Goal: Information Seeking & Learning: Learn about a topic

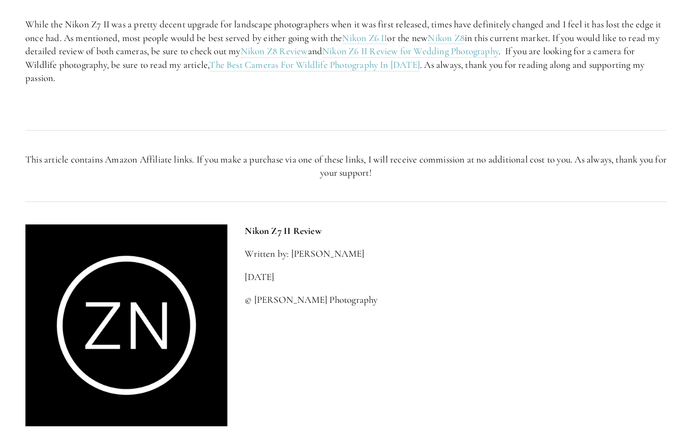
scroll to position [2005, 0]
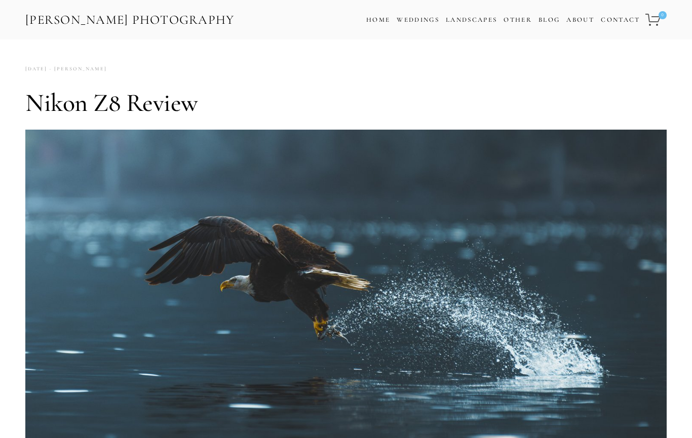
click at [371, 25] on link "Home" at bounding box center [378, 20] width 24 height 15
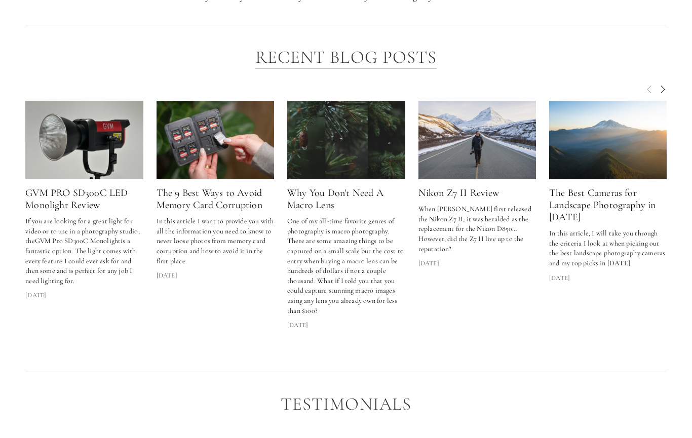
scroll to position [1355, 0]
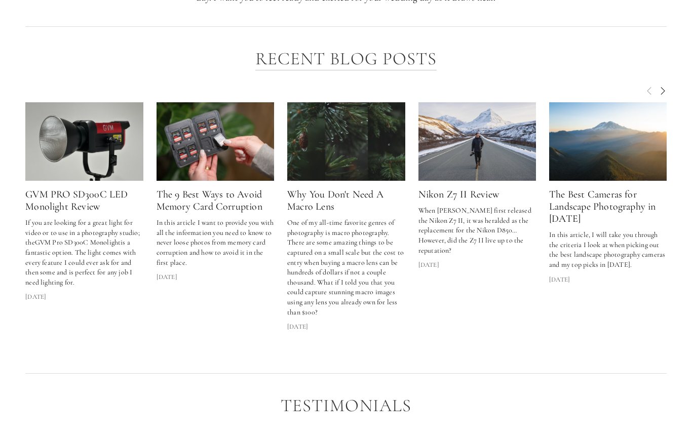
click at [621, 207] on link "The Best Cameras for Landscape Photography in [DATE]" at bounding box center [602, 207] width 107 height 36
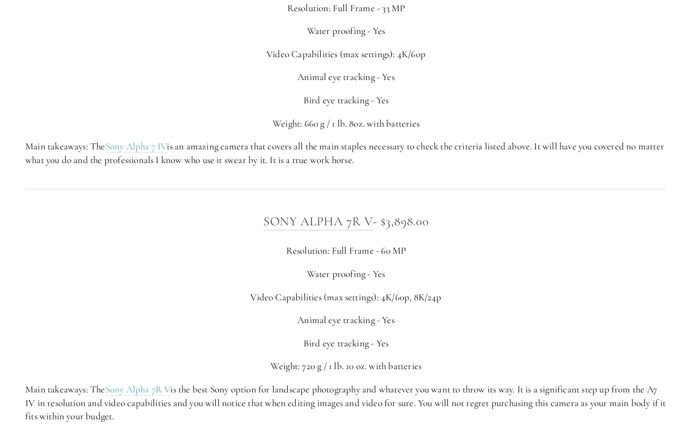
scroll to position [2393, 0]
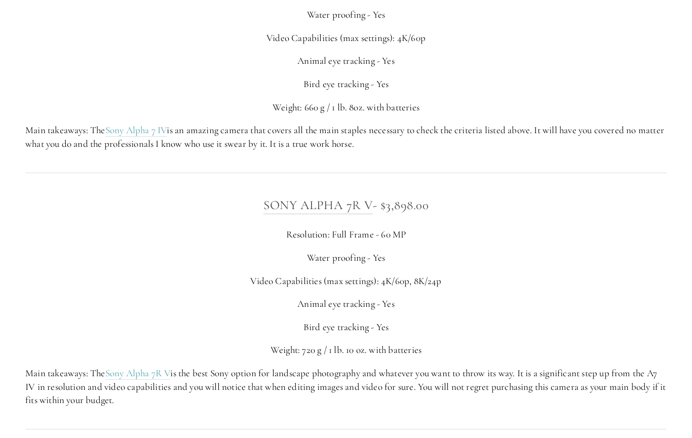
click at [144, 368] on link "Sony Alpha 7R V" at bounding box center [137, 374] width 65 height 13
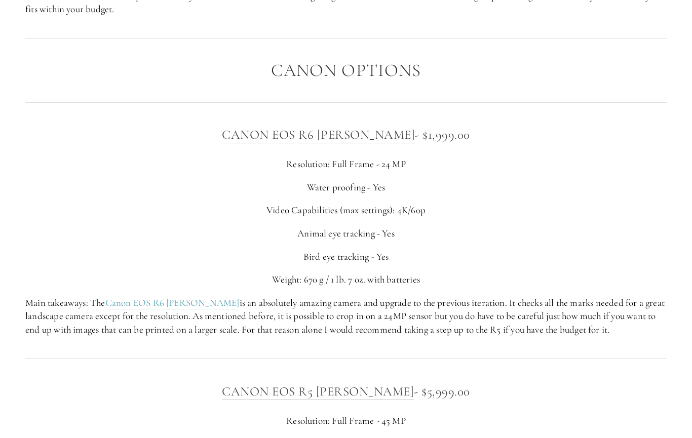
scroll to position [2784, 0]
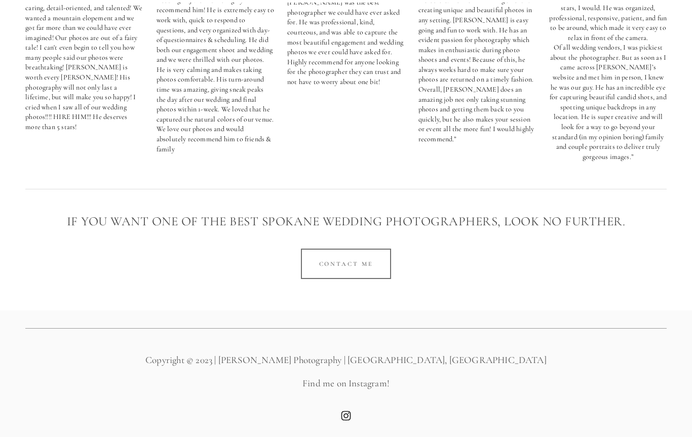
scroll to position [1355, 0]
